Goal: Find specific page/section: Find specific page/section

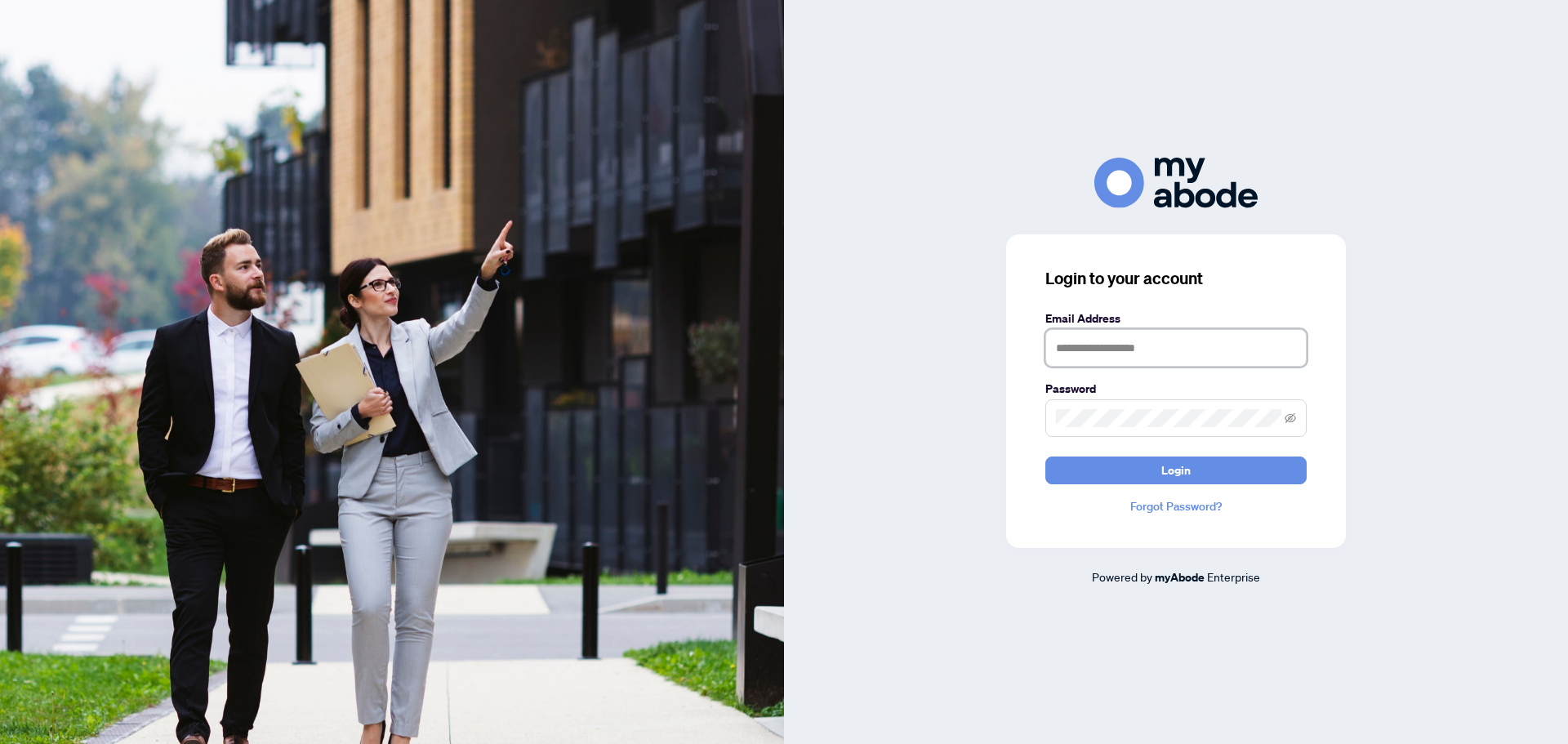
type input "**********"
click at [611, 274] on button "Login" at bounding box center [1175, 471] width 261 height 28
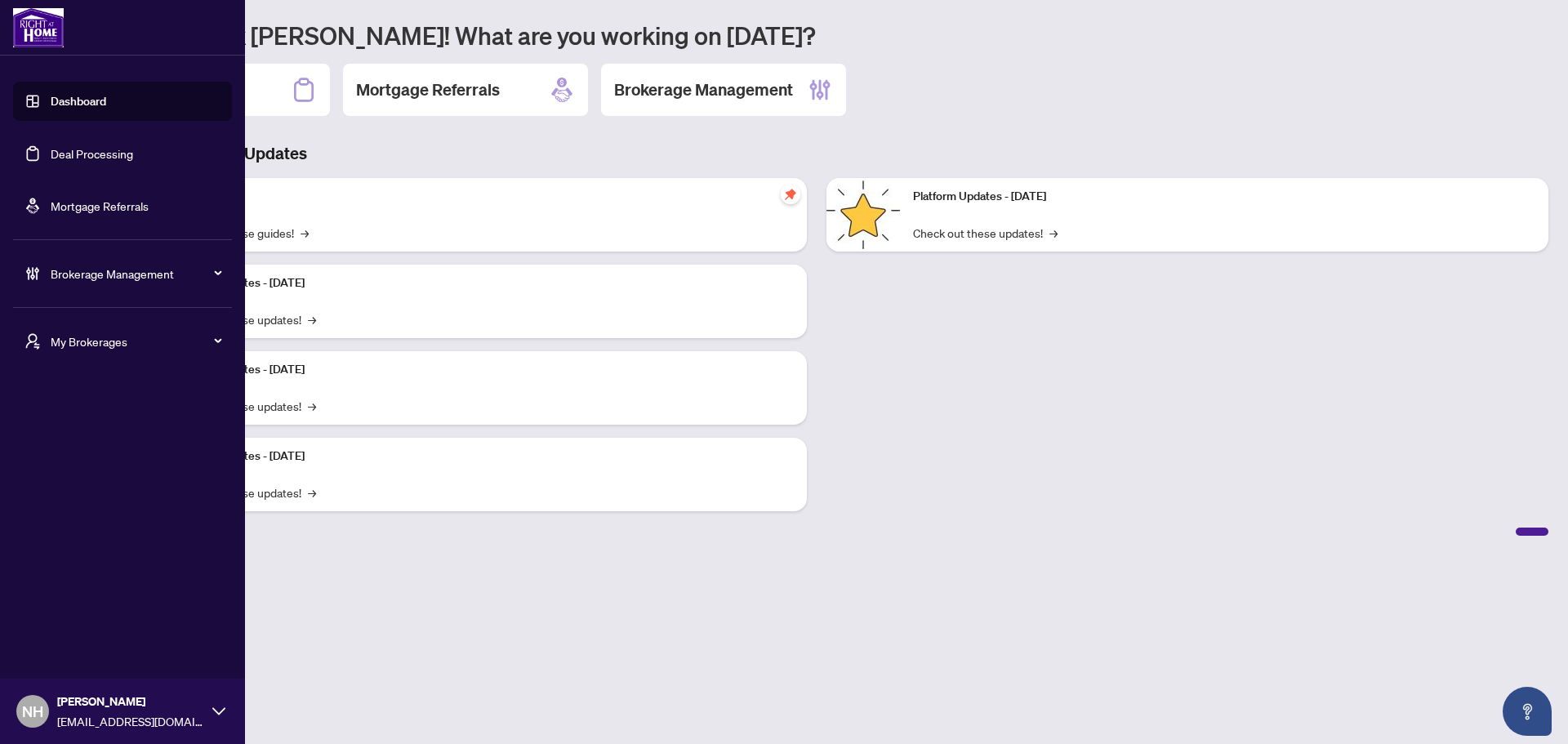
click at [47, 344] on div "My Brokerages" at bounding box center [122, 341] width 219 height 39
click at [83, 403] on span "[PERSON_NAME]" at bounding box center [128, 407] width 186 height 18
